Goal: Navigation & Orientation: Find specific page/section

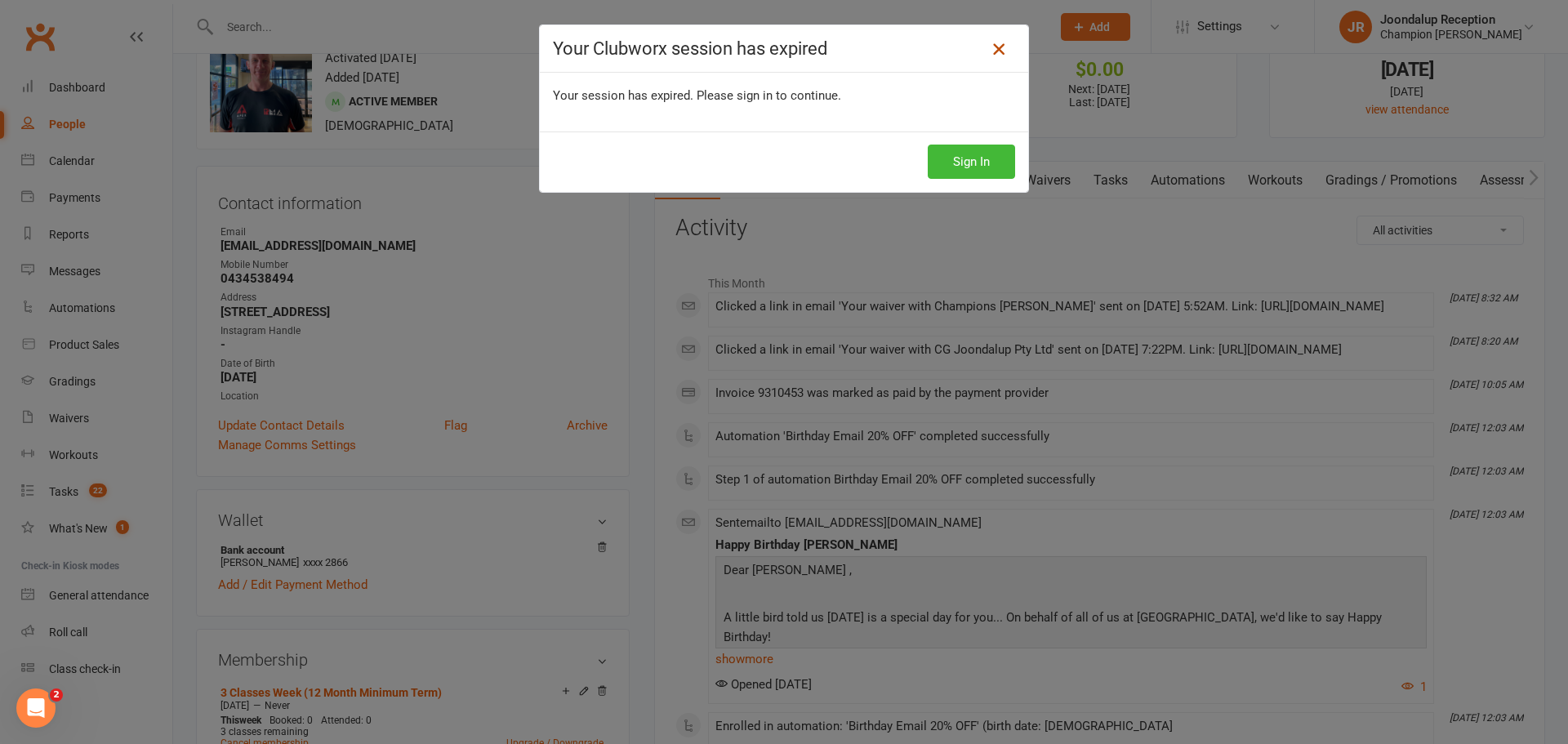
click at [992, 57] on icon at bounding box center [999, 49] width 20 height 20
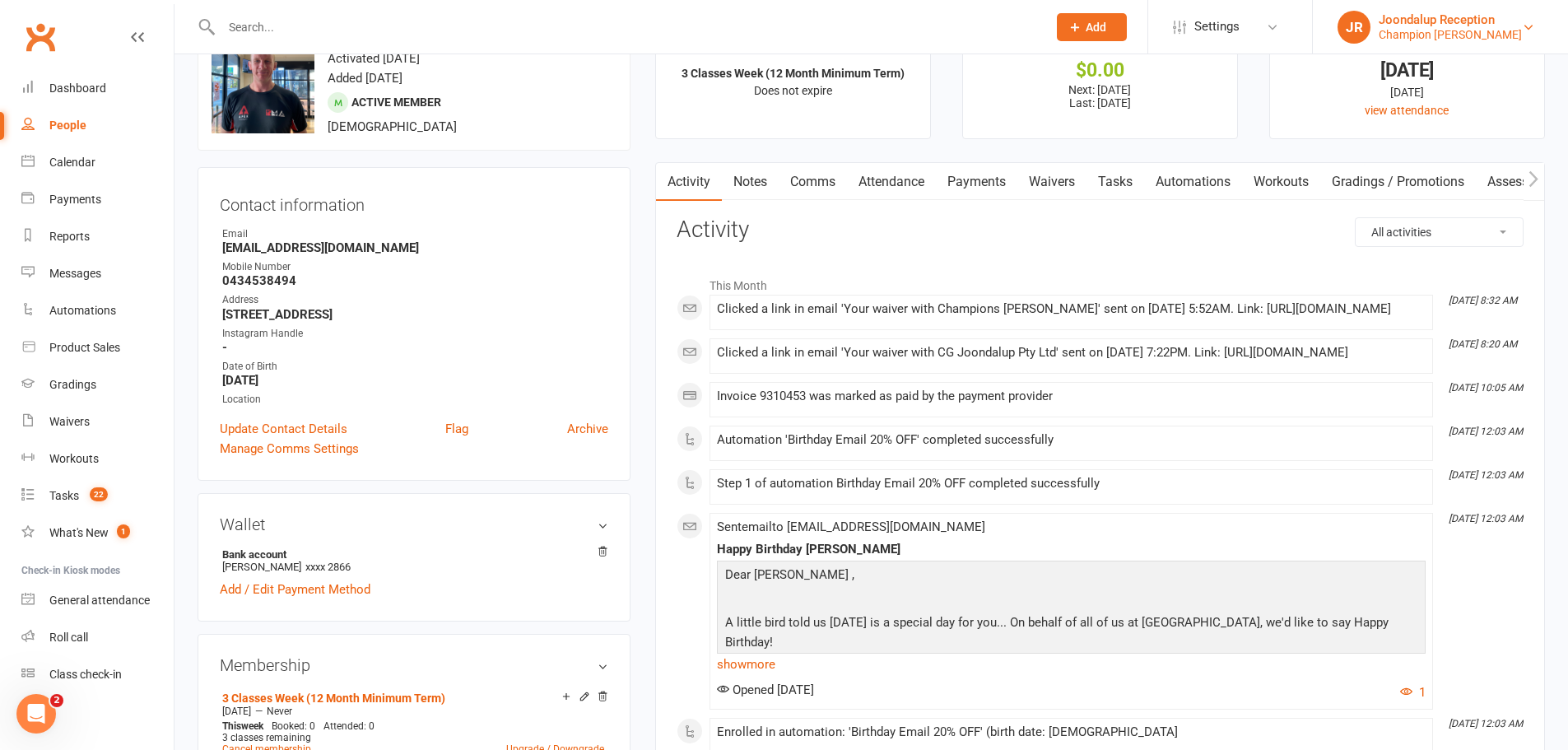
click at [1448, 31] on div "Champion [PERSON_NAME]" at bounding box center [1450, 34] width 143 height 14
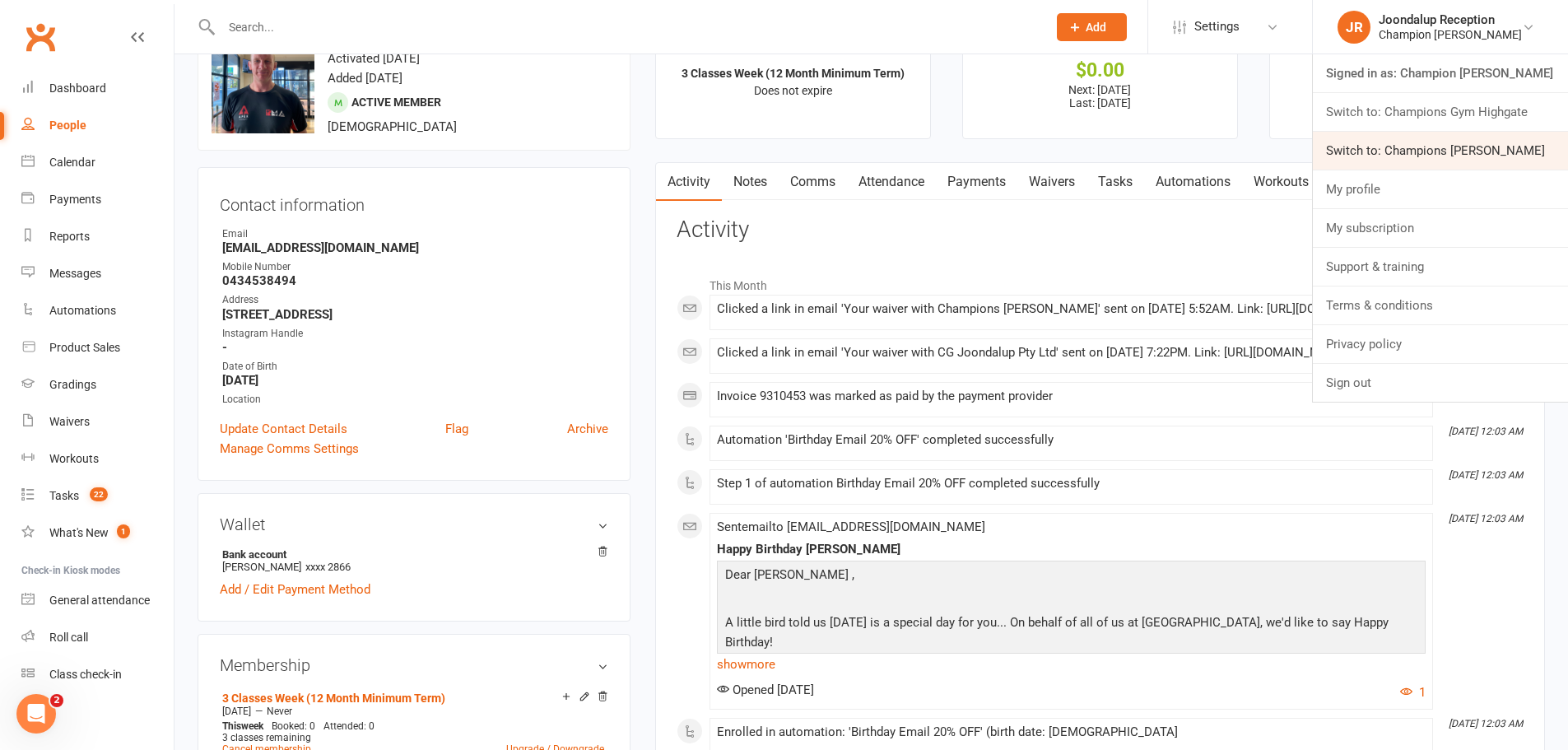
click at [1438, 162] on link "Switch to: Champions [PERSON_NAME]" at bounding box center [1440, 150] width 255 height 38
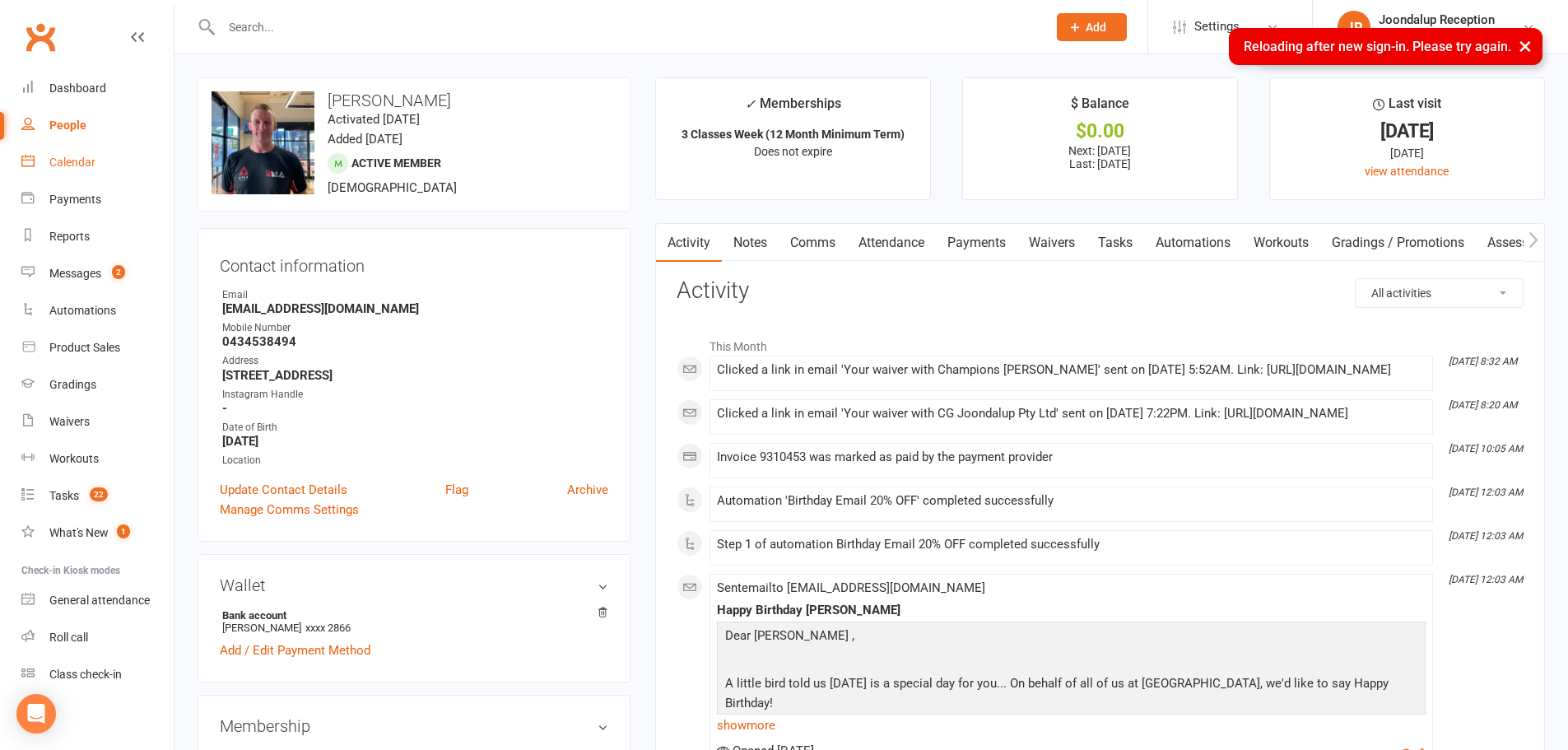
click at [67, 154] on link "Calendar" at bounding box center [98, 162] width 152 height 37
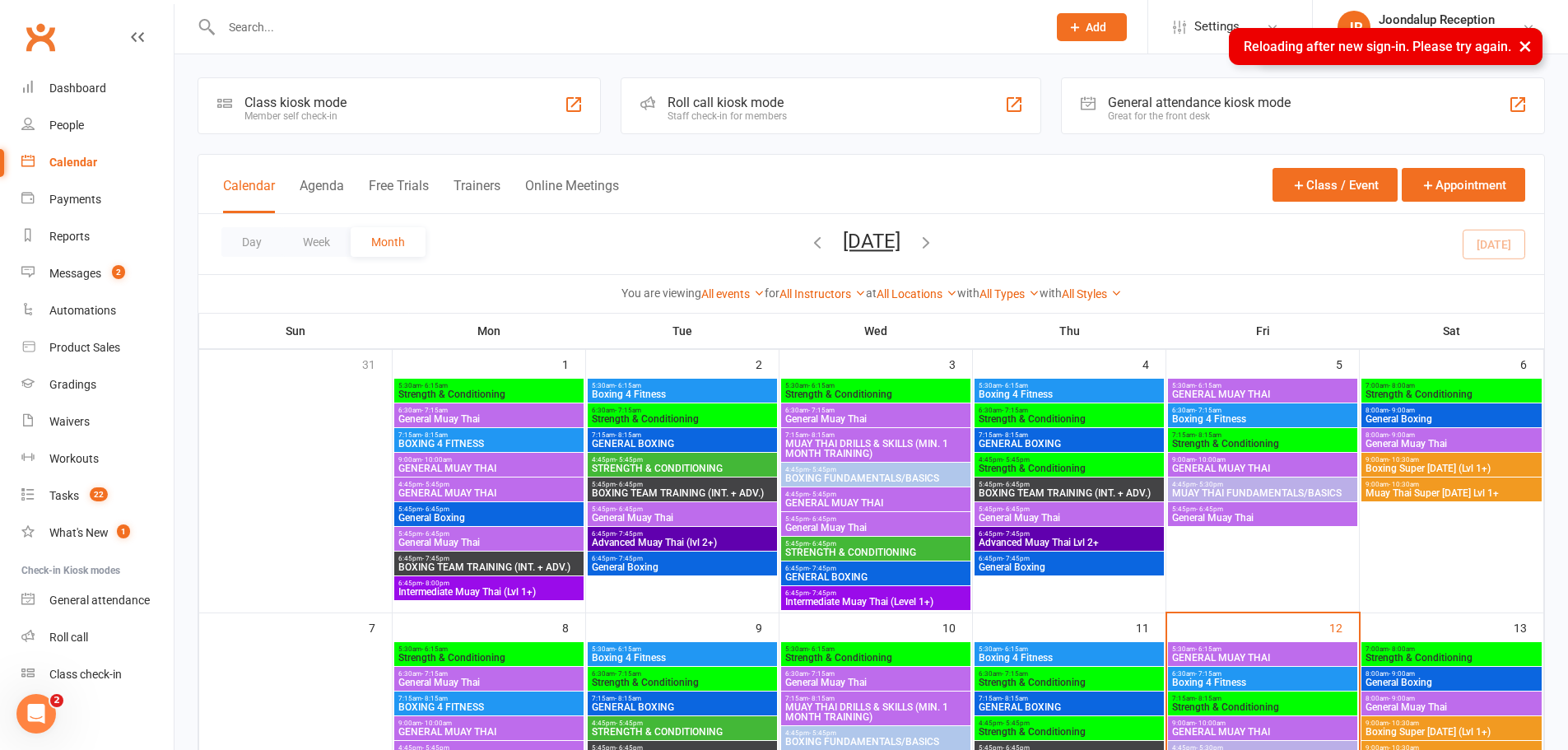
click at [1529, 49] on button "×" at bounding box center [1525, 45] width 30 height 35
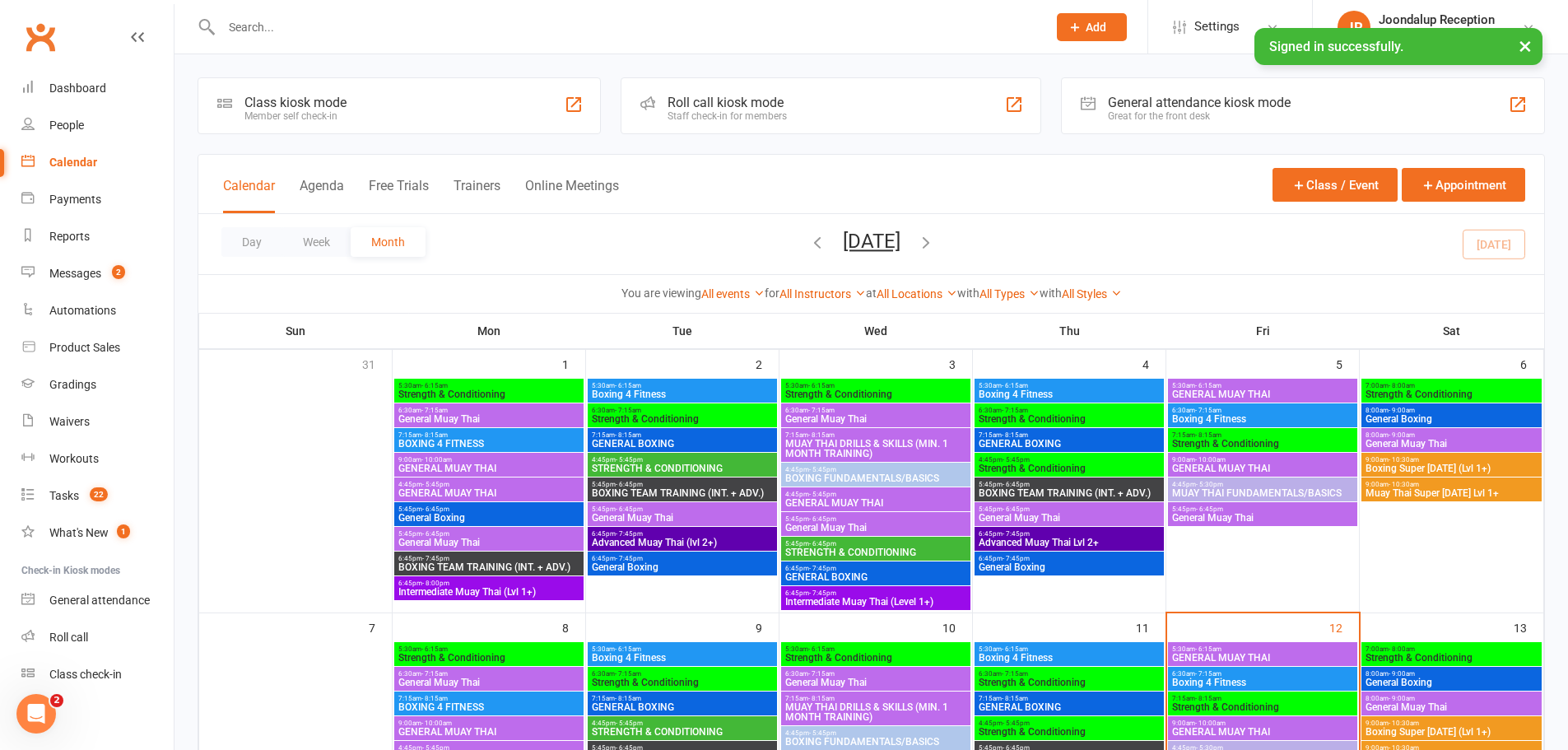
click at [1529, 49] on button "×" at bounding box center [1525, 45] width 30 height 35
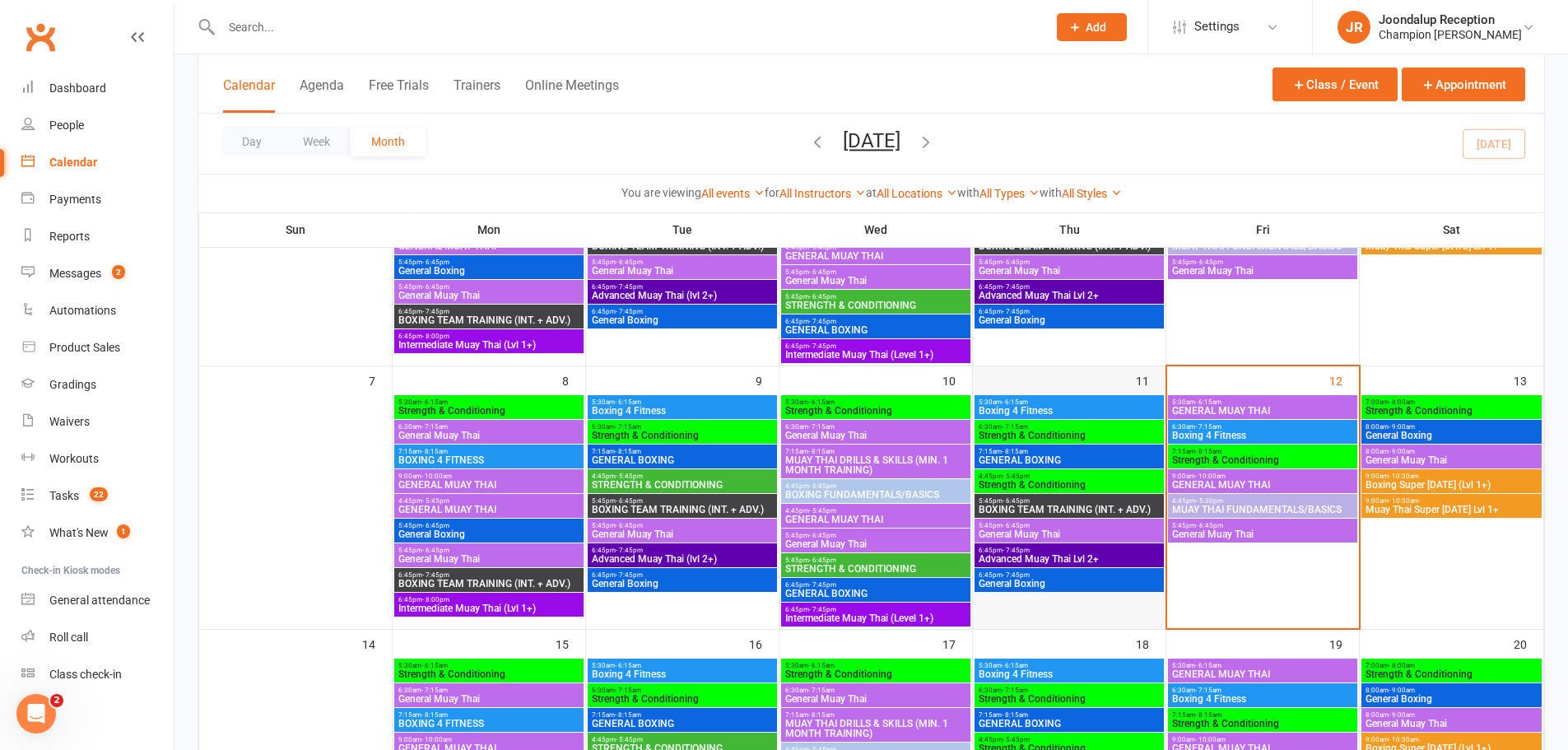
scroll to position [165, 0]
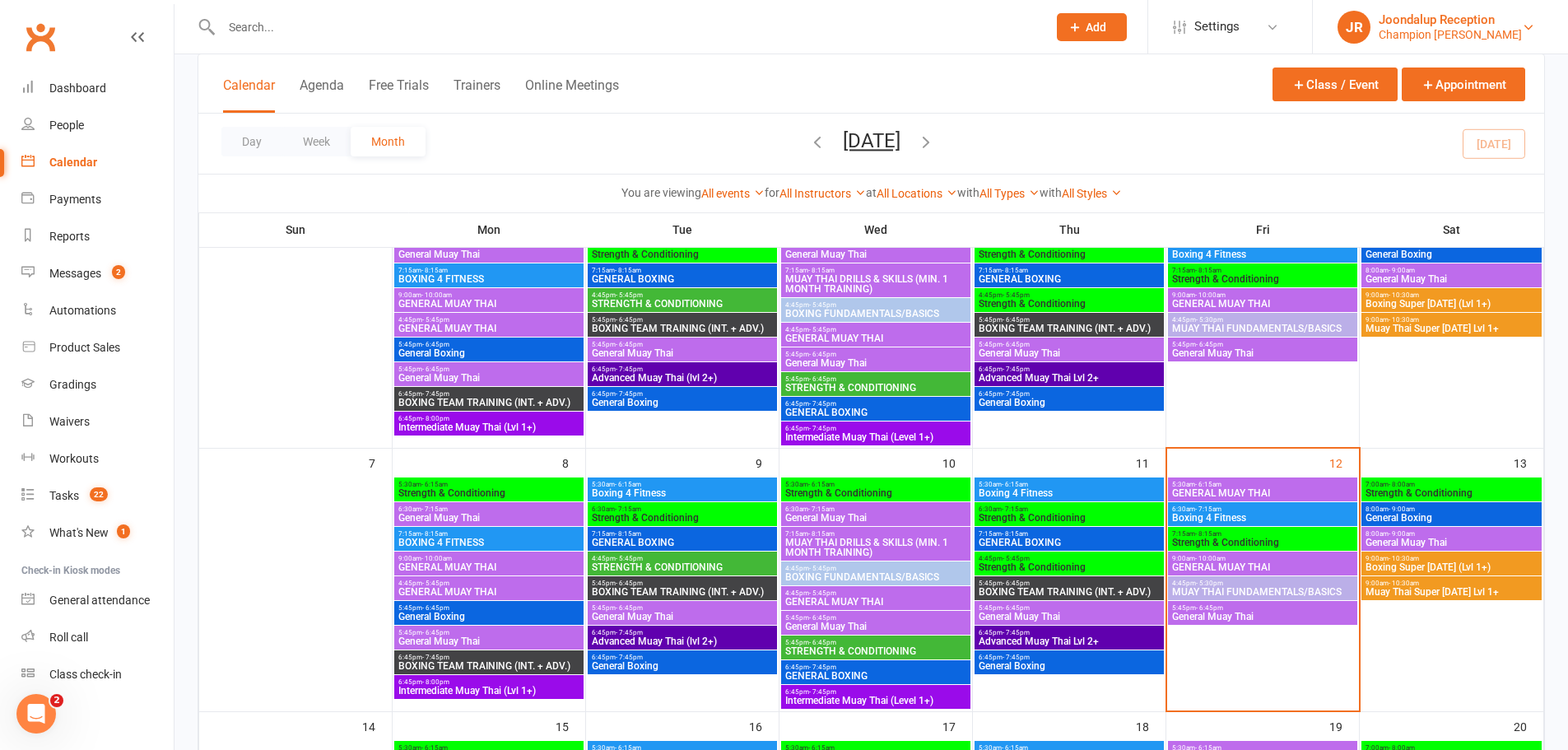
click at [1438, 38] on div "Champion Gym Joondalup" at bounding box center [1450, 34] width 143 height 14
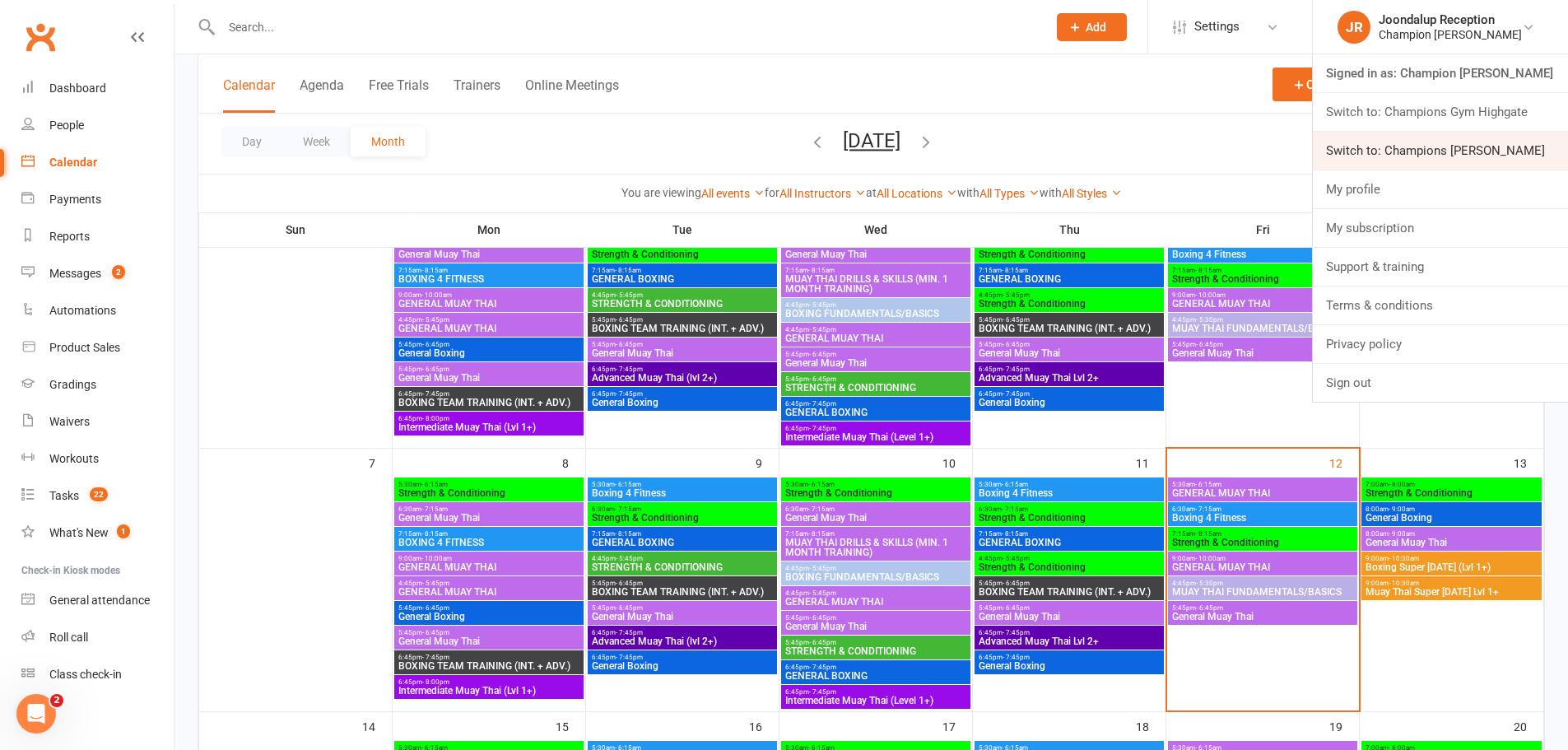
click at [1452, 142] on link "Switch to: Champions Gym Myaree" at bounding box center [1440, 150] width 255 height 38
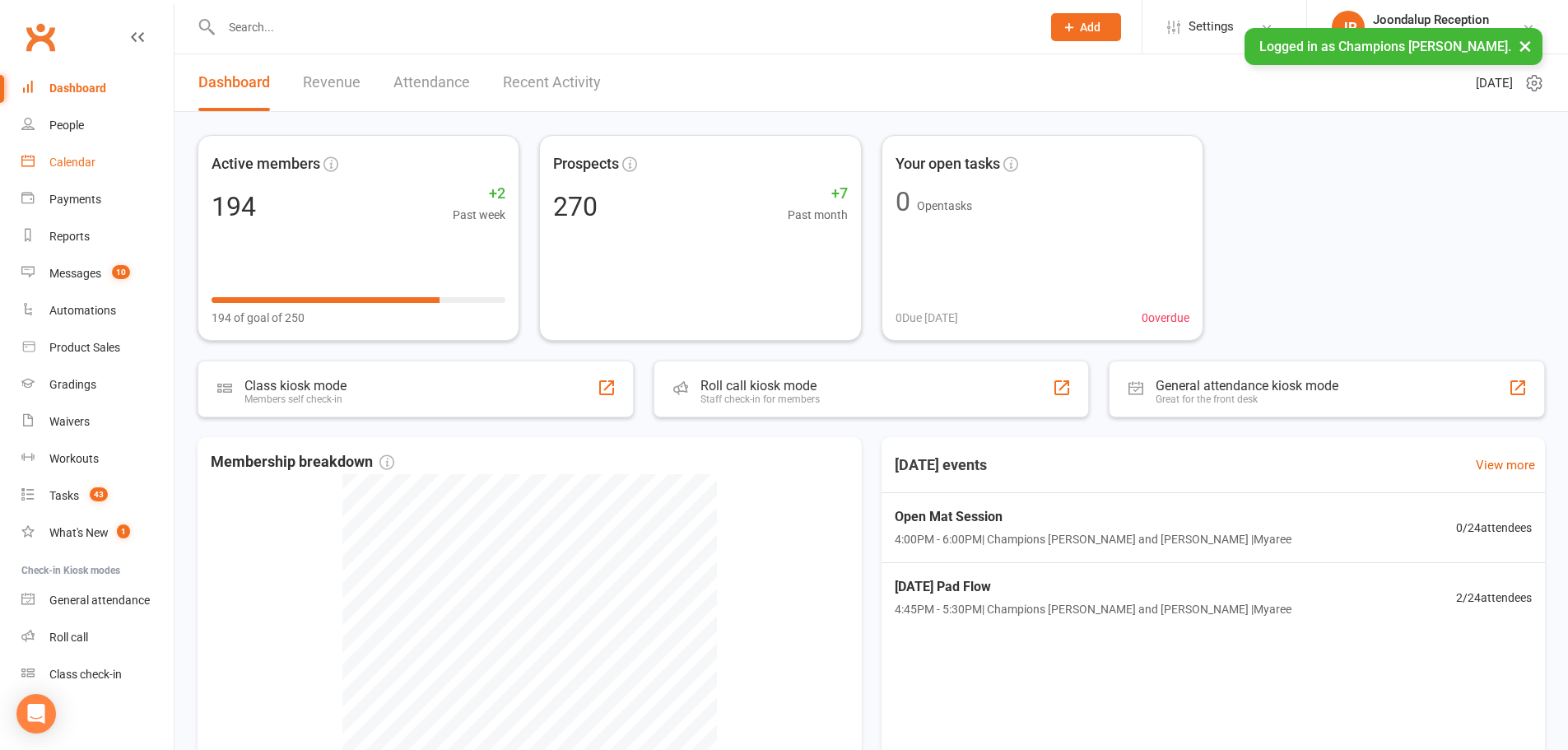
click at [94, 159] on div "Calendar" at bounding box center [72, 162] width 46 height 14
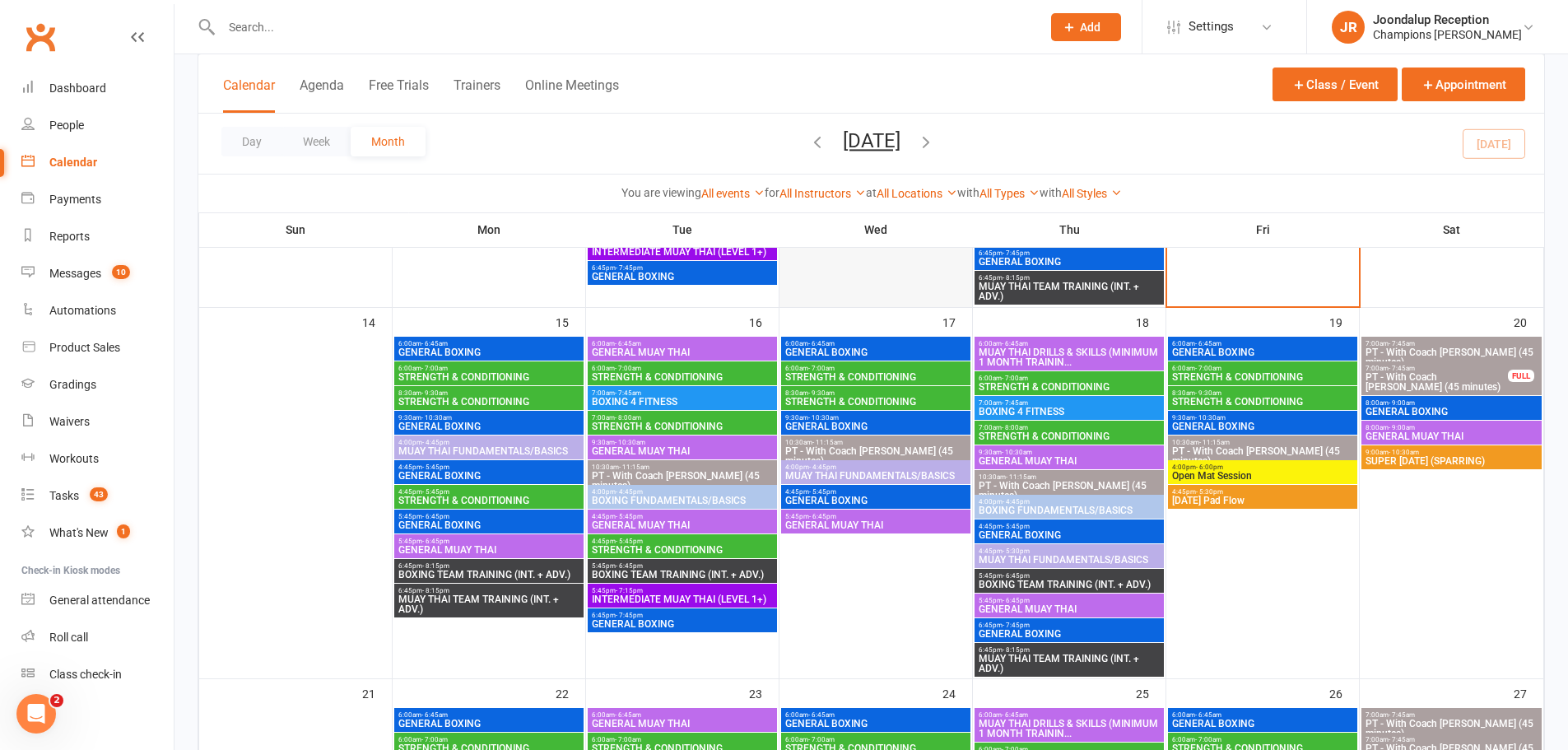
scroll to position [823, 0]
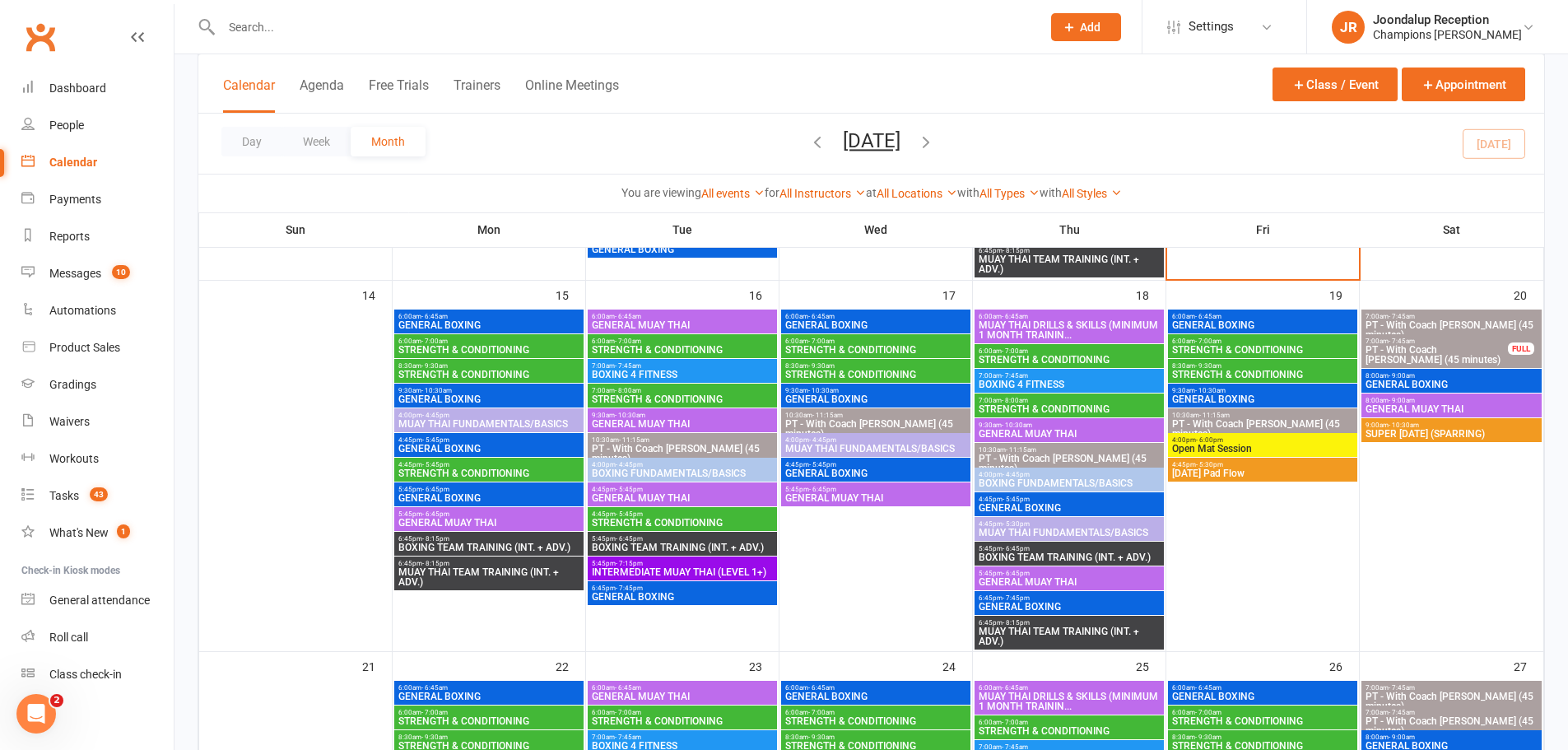
click at [480, 516] on span "5:45pm - 6:45pm" at bounding box center [489, 514] width 183 height 7
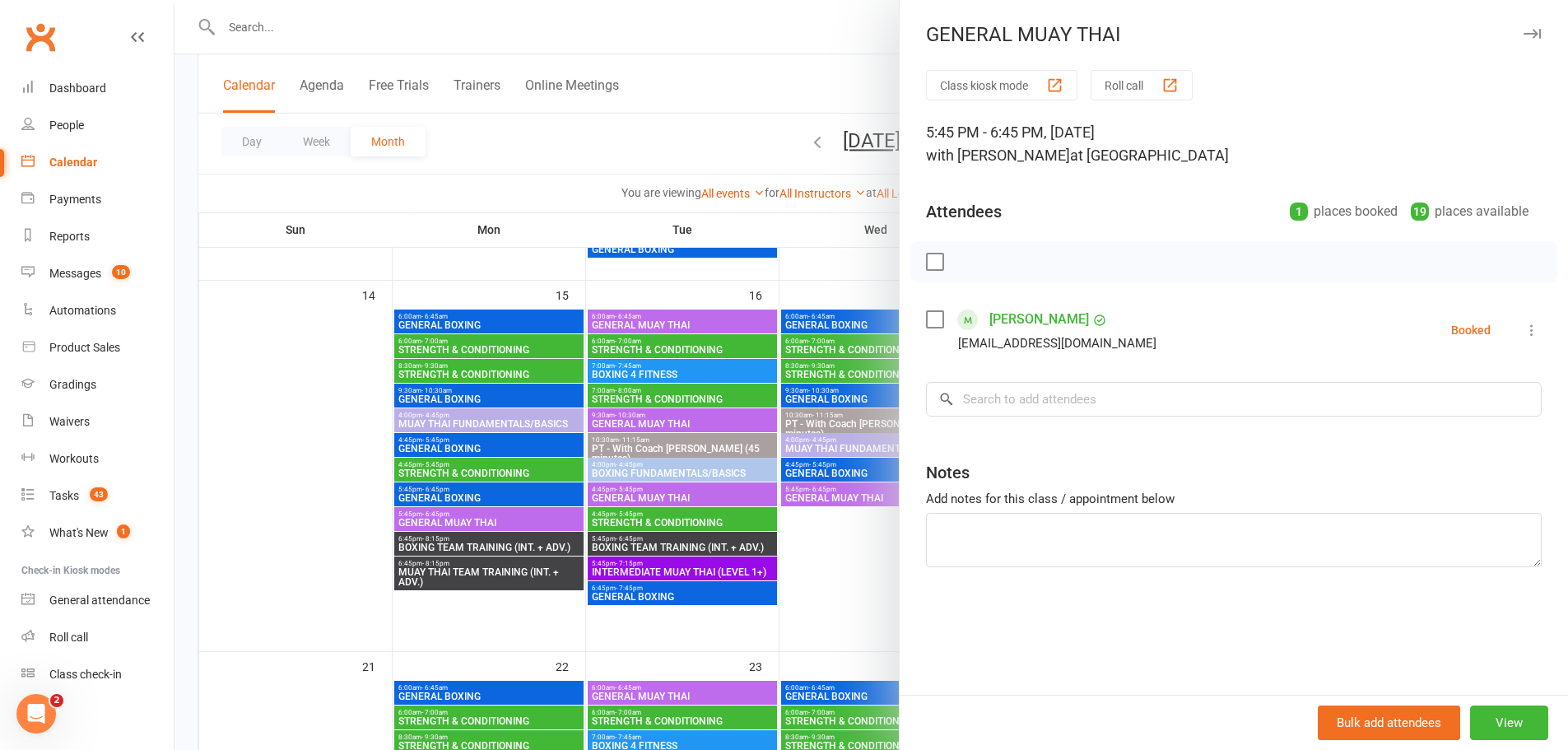
click at [456, 473] on div at bounding box center [871, 375] width 1393 height 750
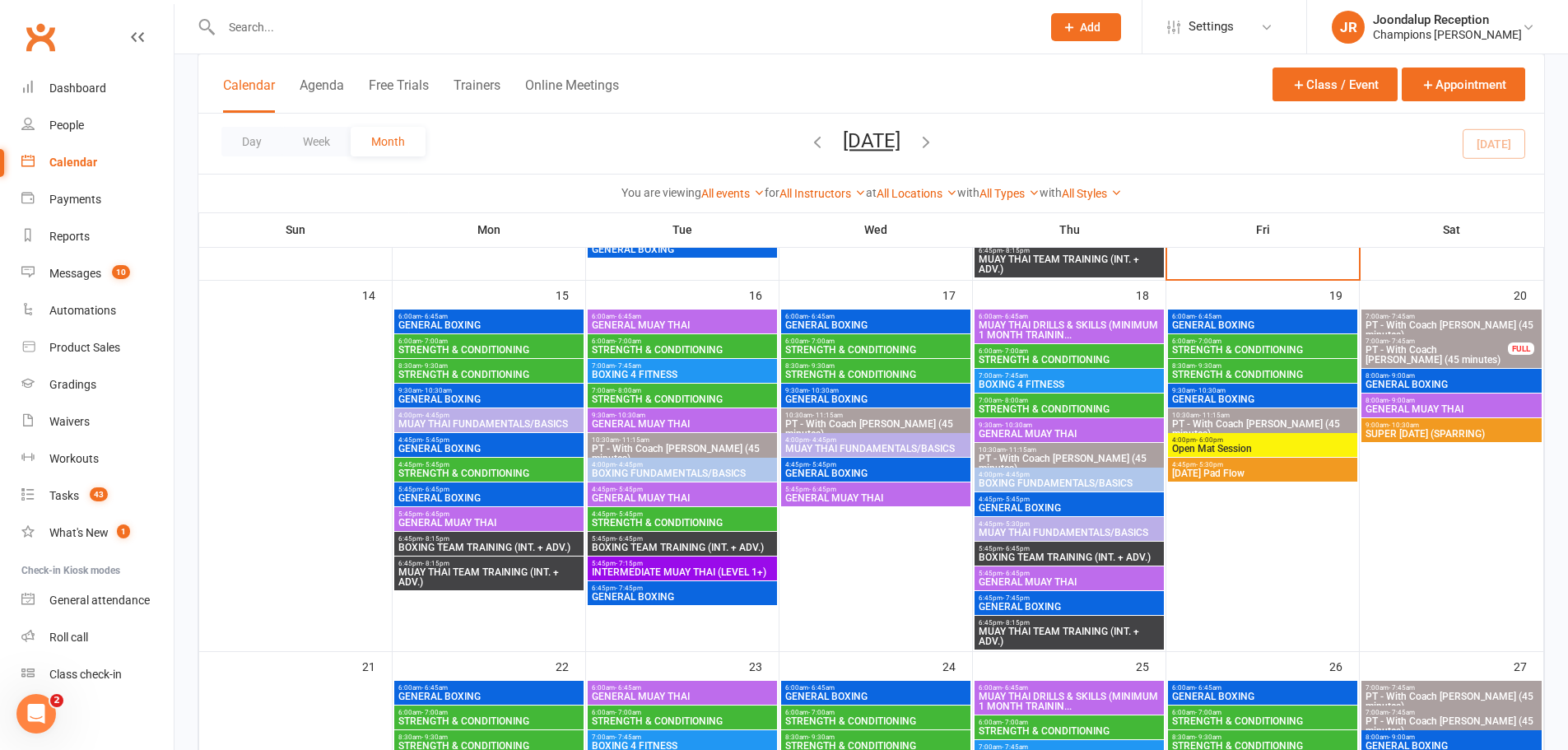
drag, startPoint x: 463, startPoint y: 425, endPoint x: 454, endPoint y: 437, distance: 15.0
click at [455, 420] on span "MUAY THAI FUNDAMENTALS/BASICS" at bounding box center [489, 423] width 183 height 10
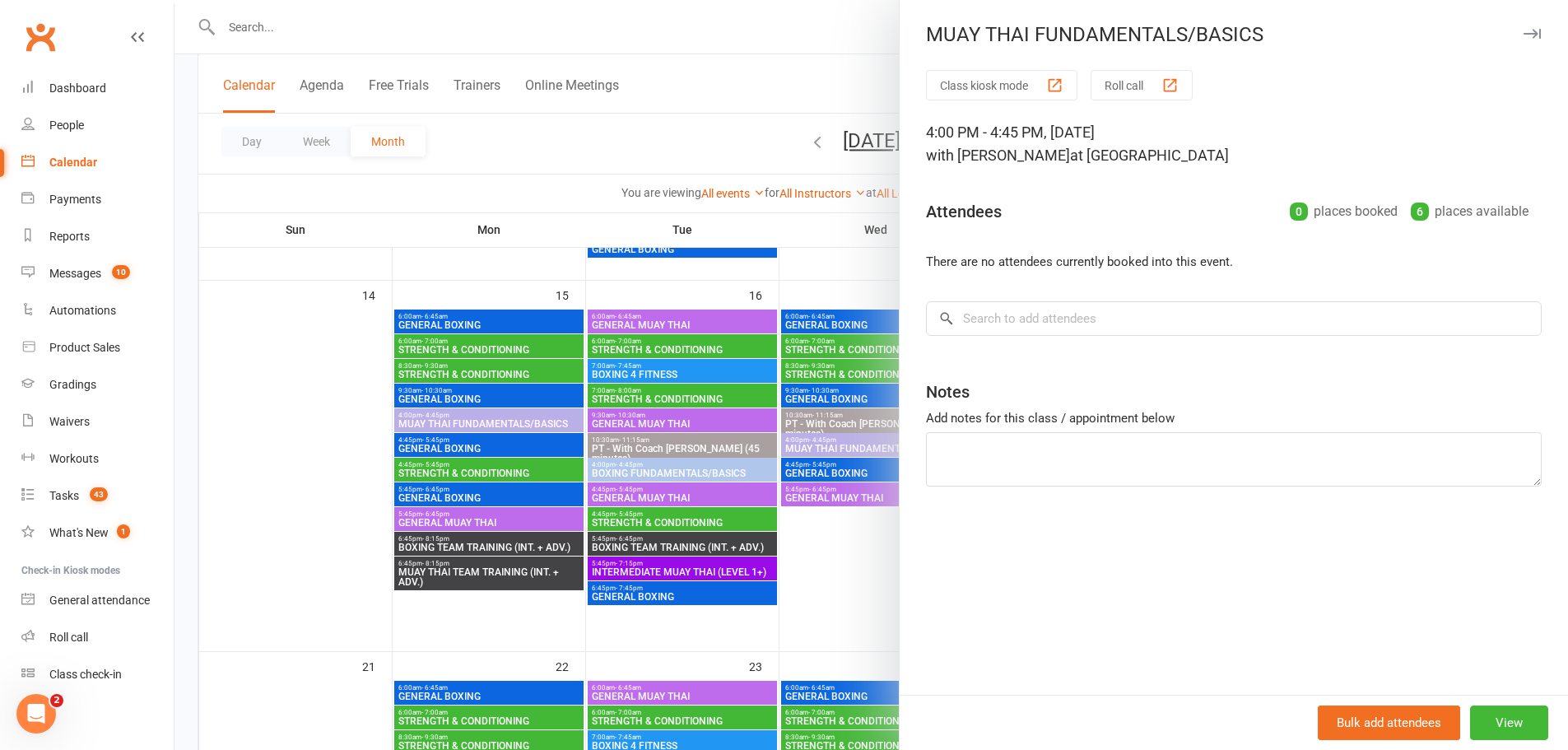
click at [469, 601] on div at bounding box center [871, 375] width 1393 height 750
